Goal: Check status: Check status

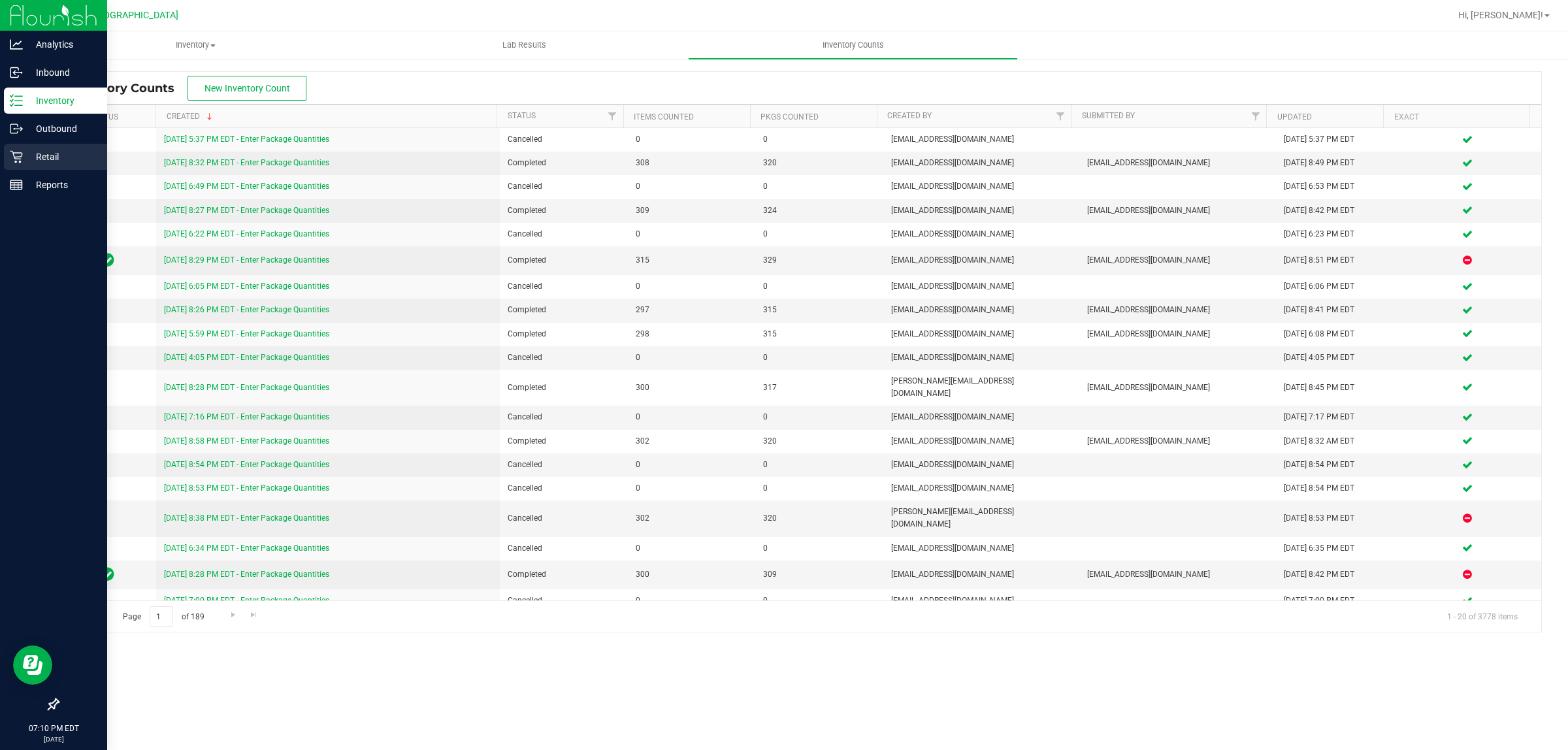
click at [64, 157] on p "Retail" at bounding box center [62, 157] width 78 height 16
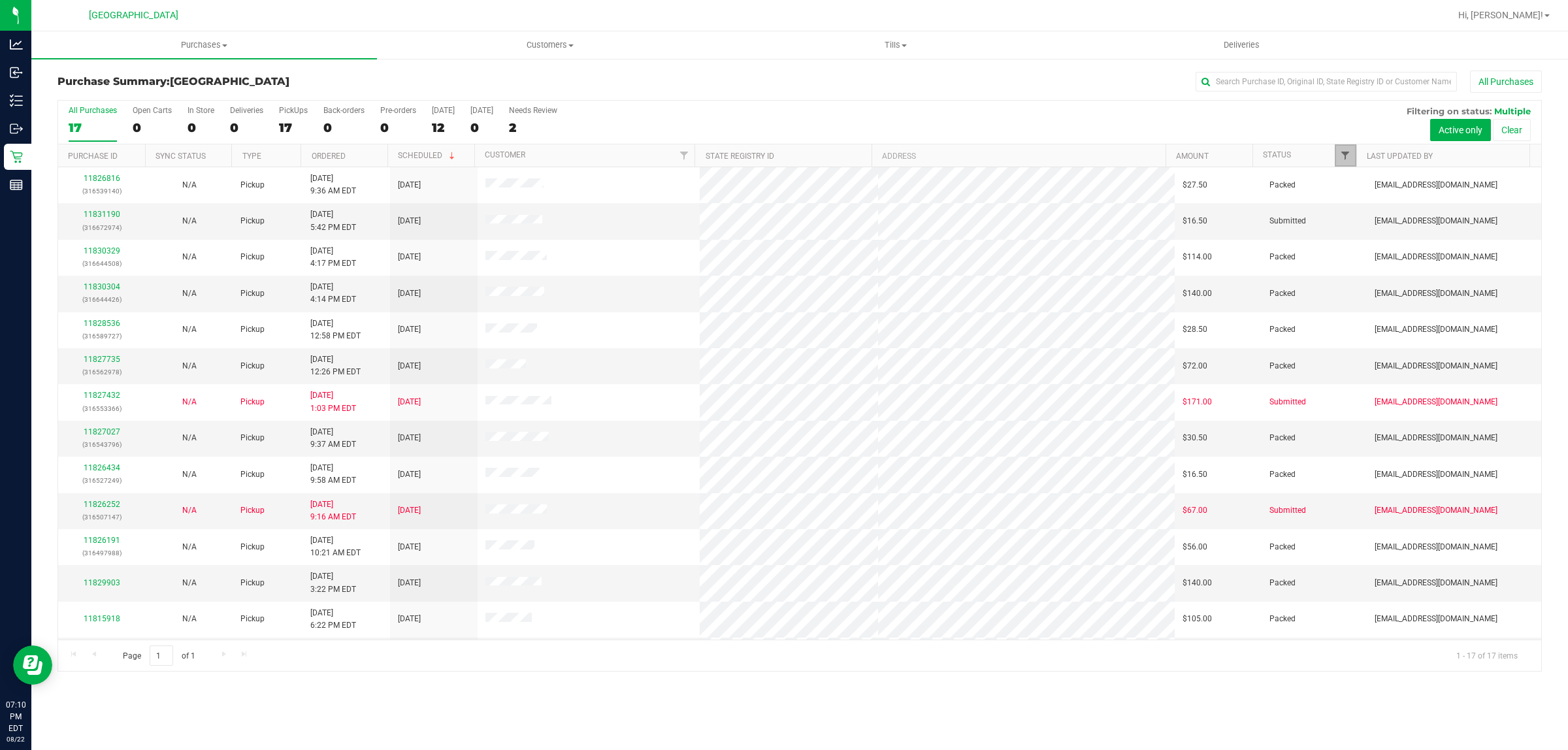
click at [1340, 154] on span "Filter" at bounding box center [1345, 156] width 10 height 10
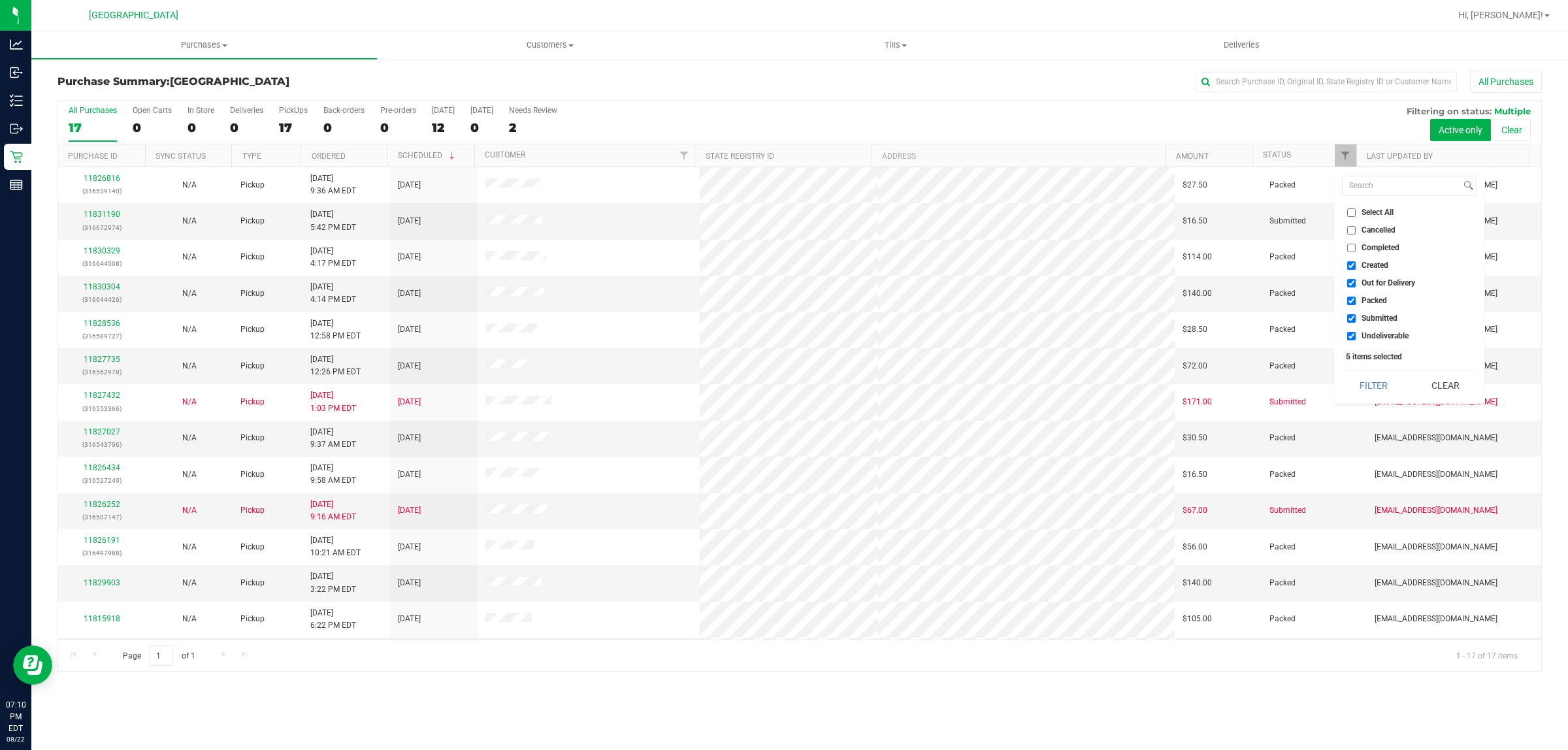
click at [1360, 264] on label "Created" at bounding box center [1367, 265] width 41 height 9
click at [1355, 264] on input "Created" at bounding box center [1351, 265] width 9 height 9
checkbox input "false"
click at [1355, 279] on input "Out for Delivery" at bounding box center [1351, 283] width 9 height 9
checkbox input "false"
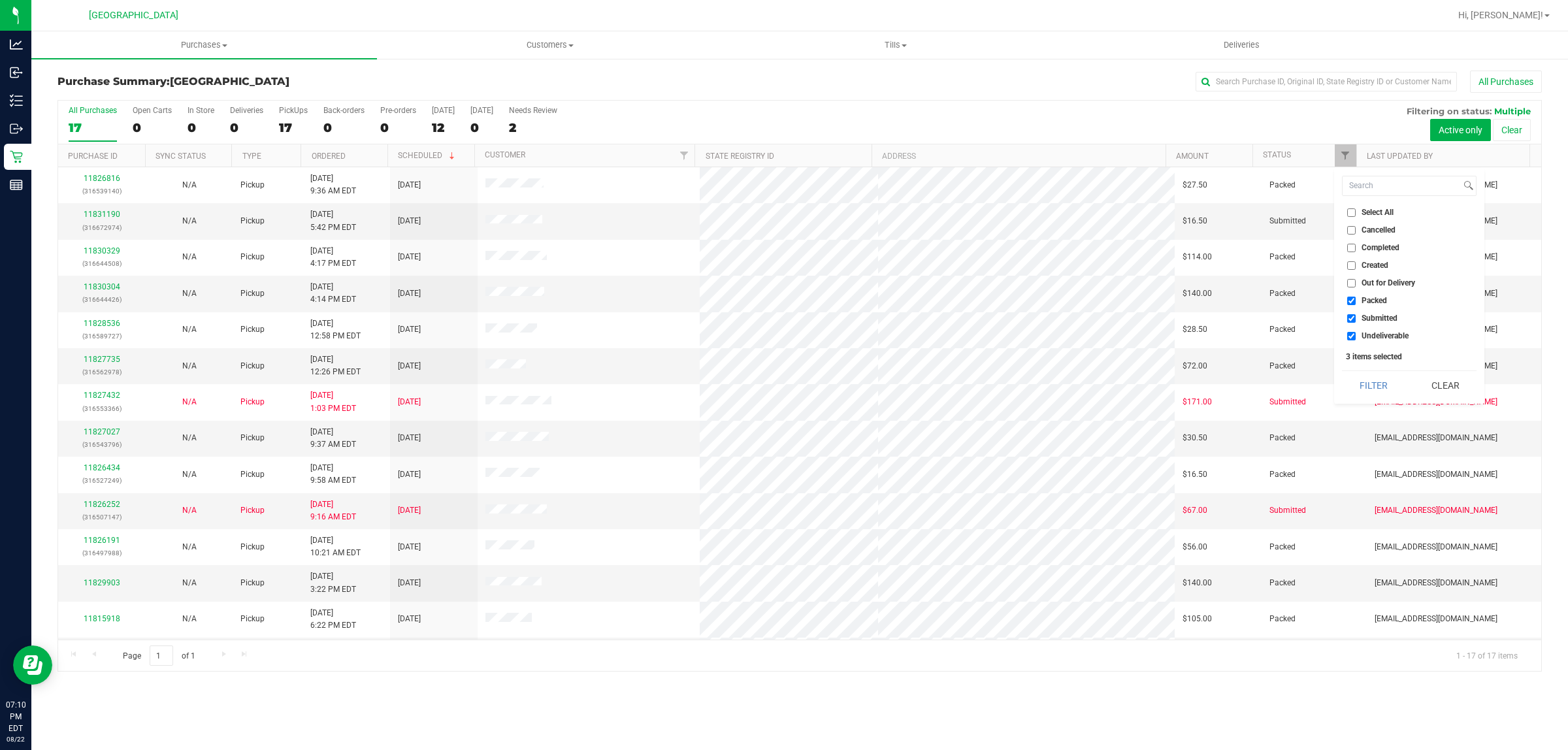
click at [1349, 304] on input "Packed" at bounding box center [1351, 301] width 9 height 9
checkbox input "false"
click at [1349, 327] on ul "Select All Cancelled Completed Created Out for Delivery Packed Submitted Undeli…" at bounding box center [1409, 274] width 134 height 137
click at [1353, 337] on input "Undeliverable" at bounding box center [1351, 336] width 9 height 9
checkbox input "false"
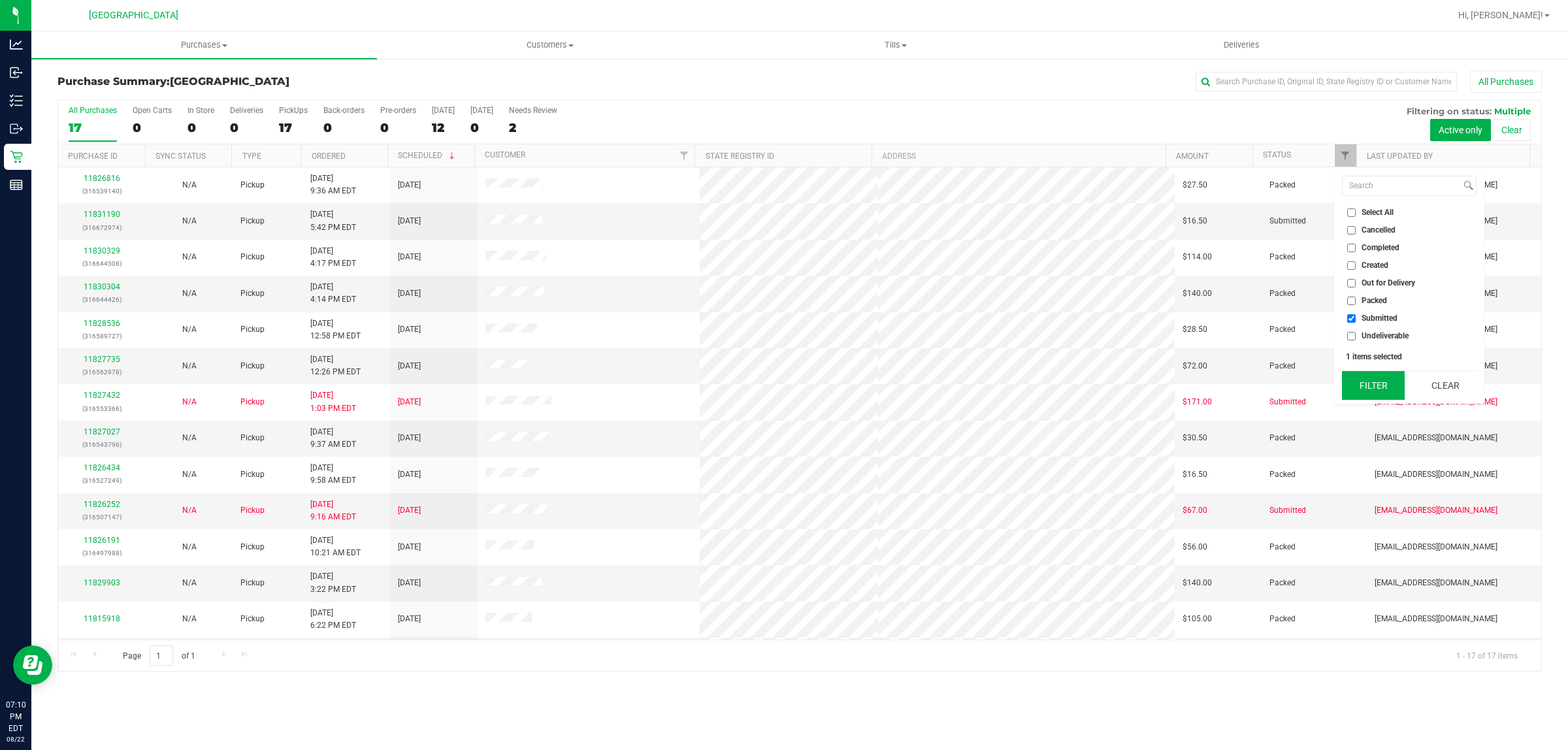
click at [1370, 386] on button "Filter" at bounding box center [1373, 386] width 63 height 29
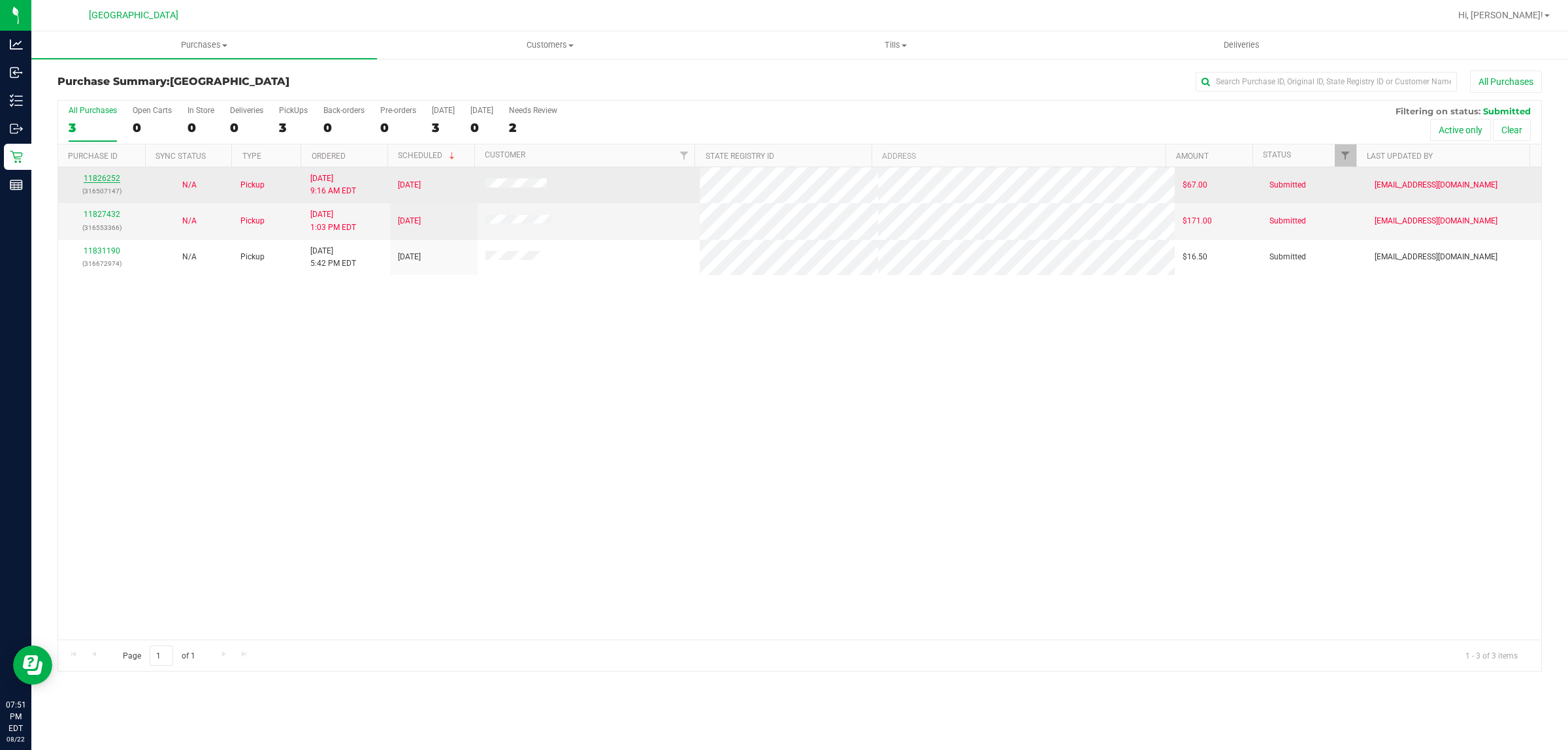
click at [99, 180] on link "11826252" at bounding box center [102, 178] width 37 height 9
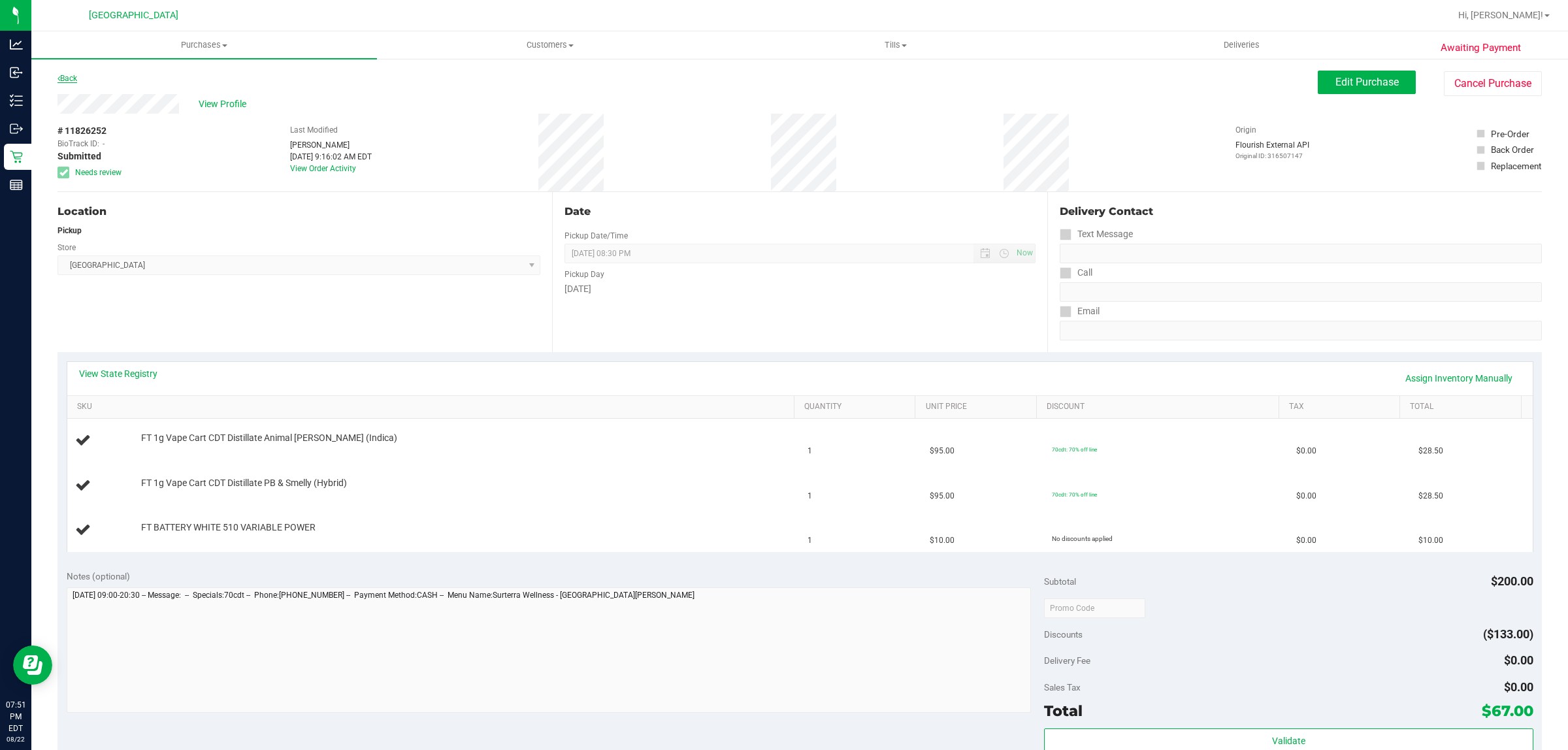
click at [72, 77] on link "Back" at bounding box center [68, 79] width 20 height 9
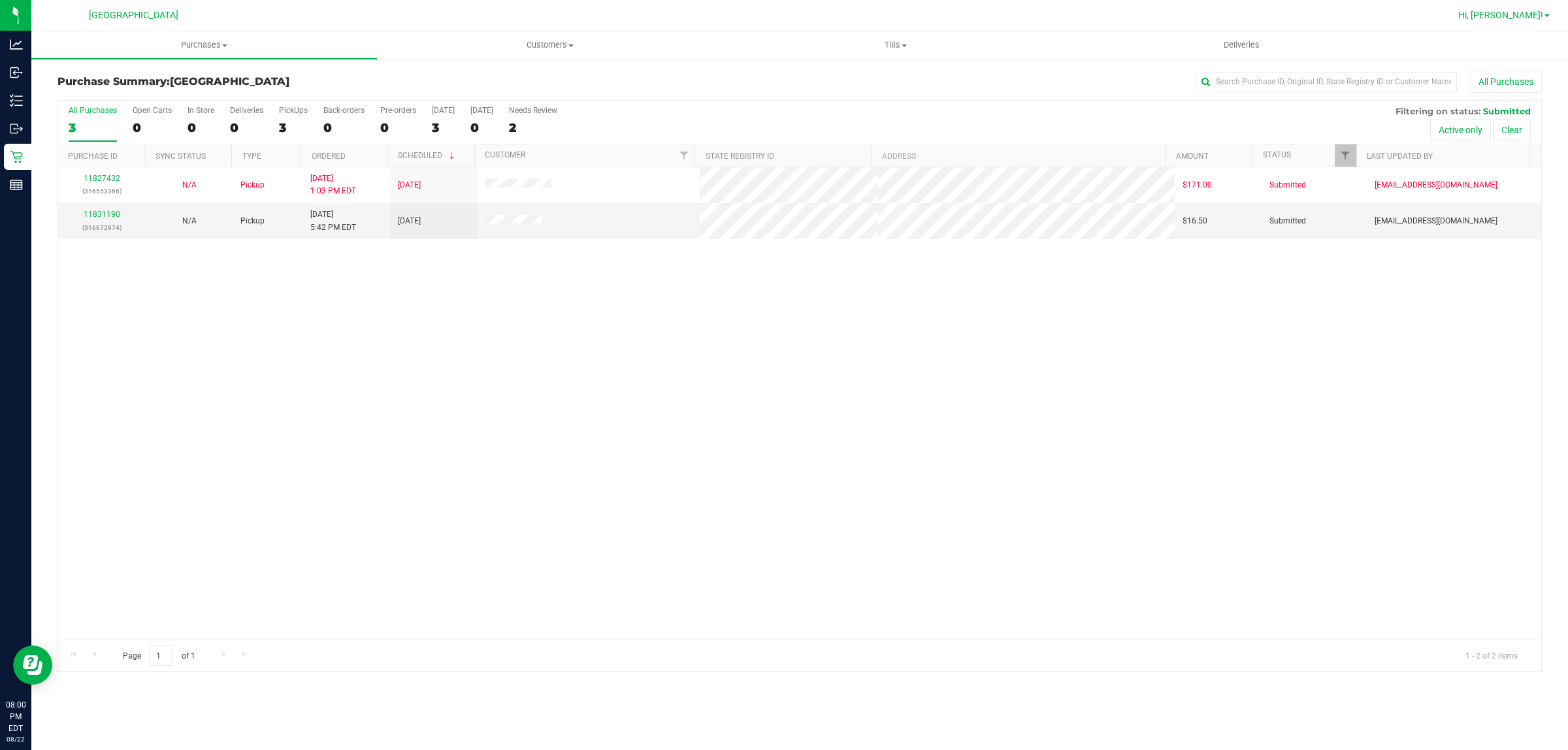
click at [1527, 20] on span "Hi, Jay!" at bounding box center [1500, 15] width 85 height 10
click at [1471, 115] on icon at bounding box center [1476, 115] width 10 height 12
